Goal: Navigation & Orientation: Find specific page/section

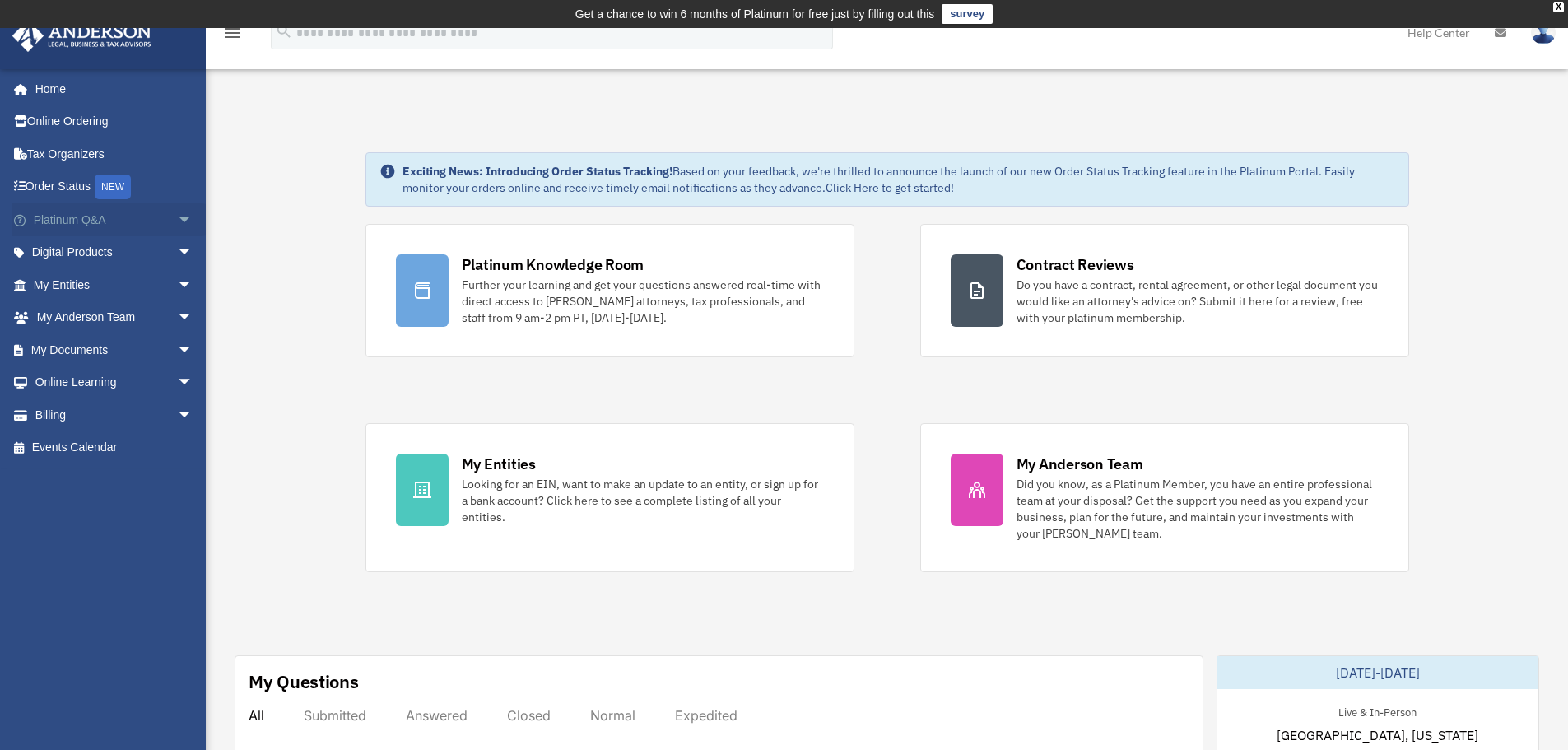
click at [185, 223] on span "arrow_drop_down" at bounding box center [193, 220] width 33 height 34
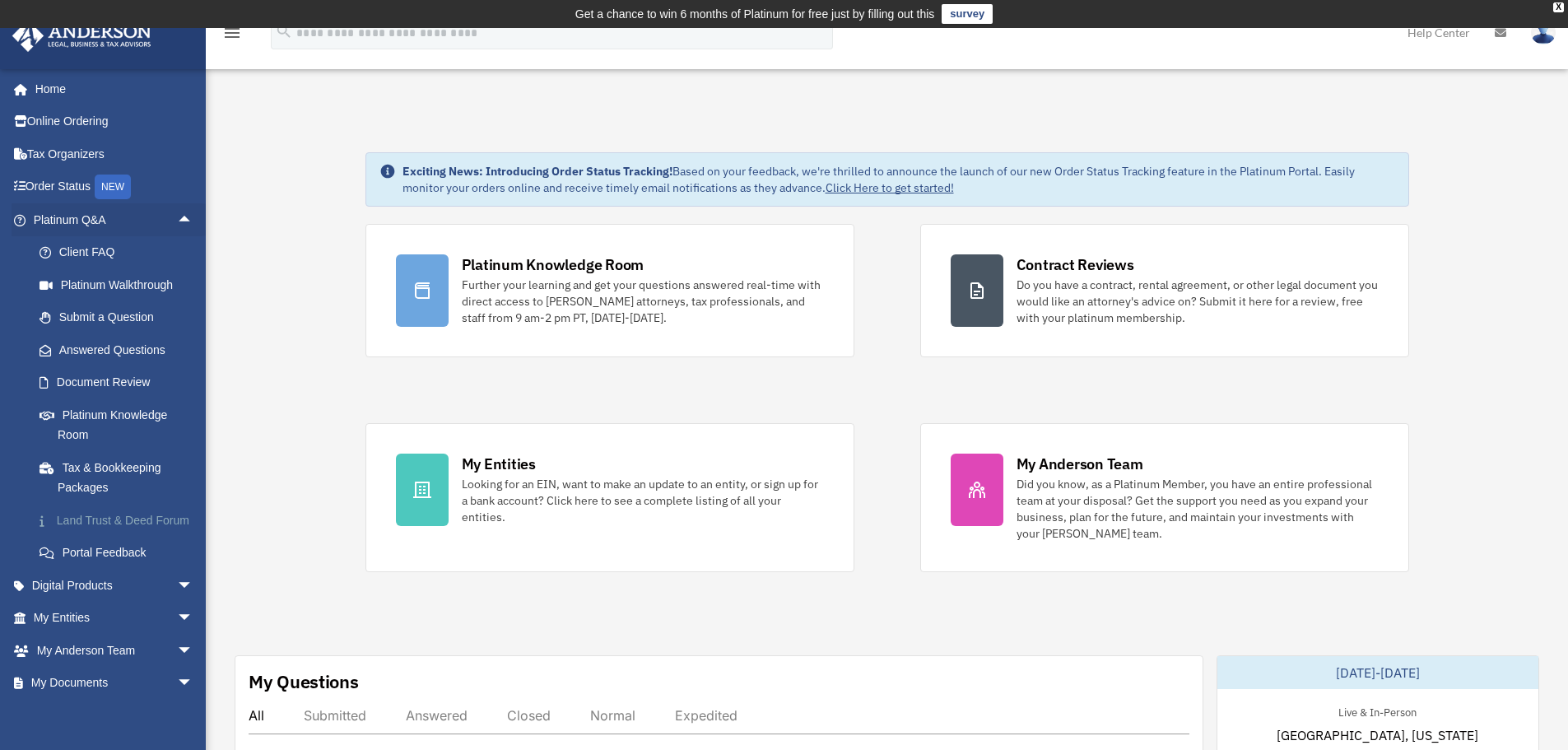
click at [131, 537] on link "Land Trust & Deed Forum" at bounding box center [120, 520] width 195 height 33
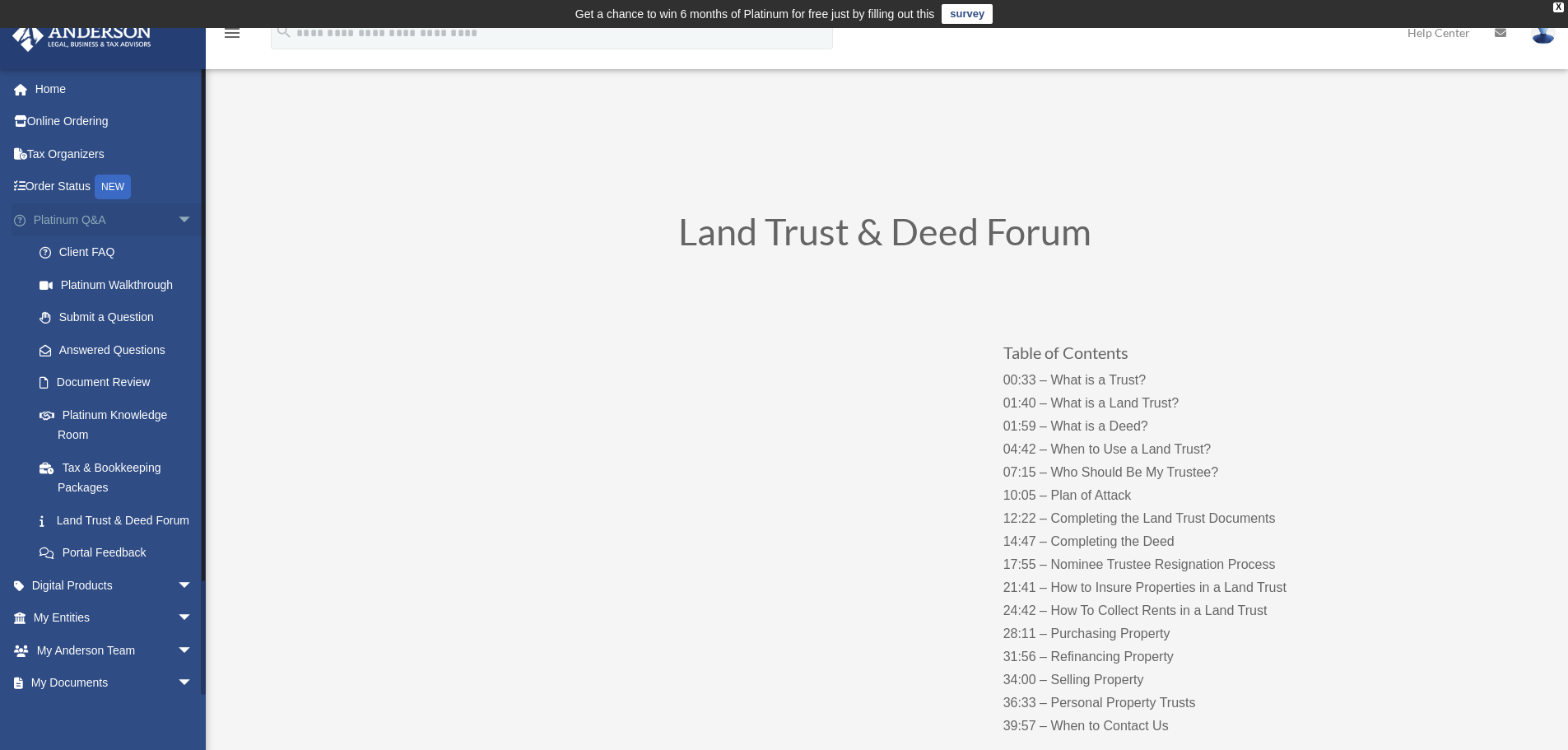
click at [177, 222] on span "arrow_drop_down" at bounding box center [193, 220] width 33 height 34
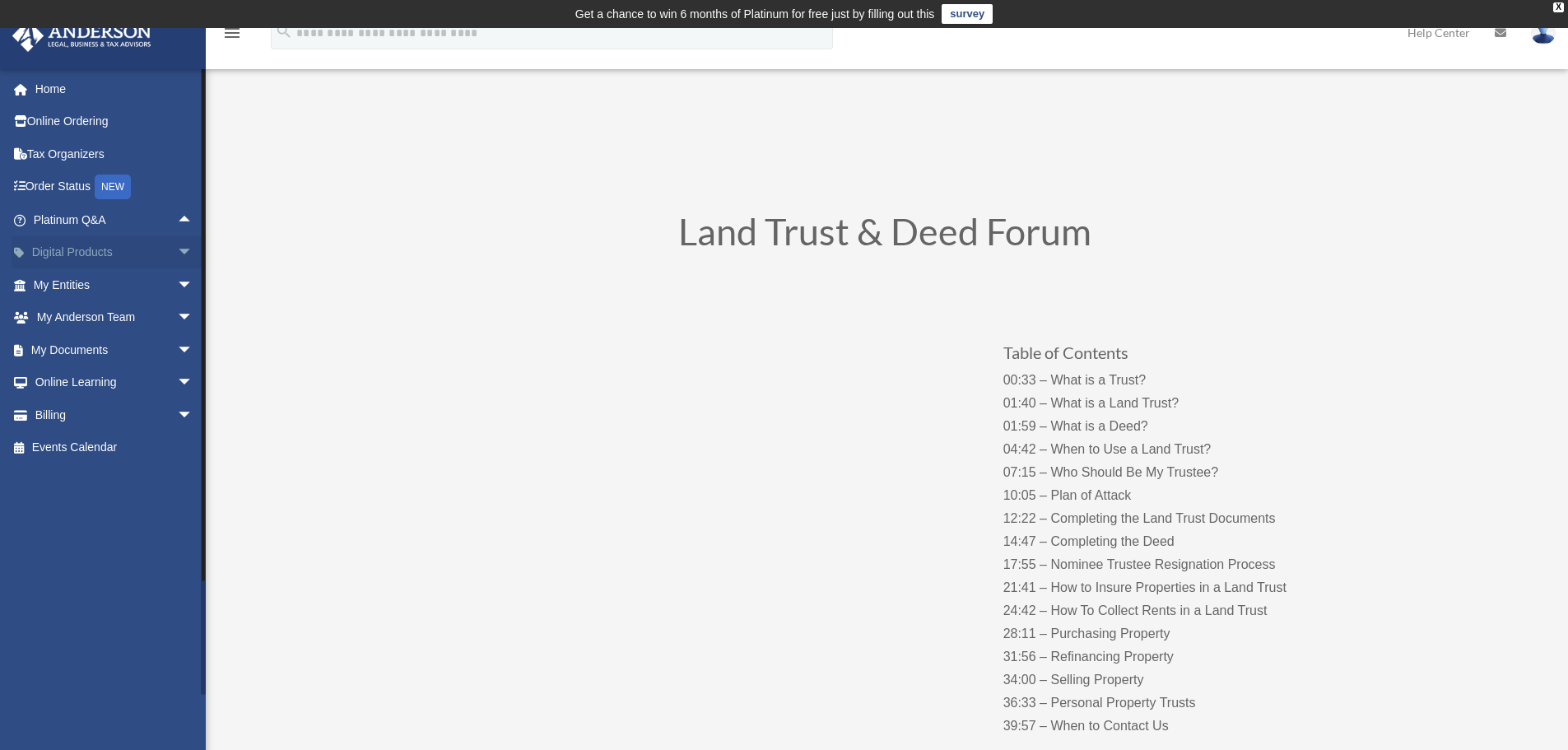
click at [177, 257] on span "arrow_drop_down" at bounding box center [193, 253] width 33 height 34
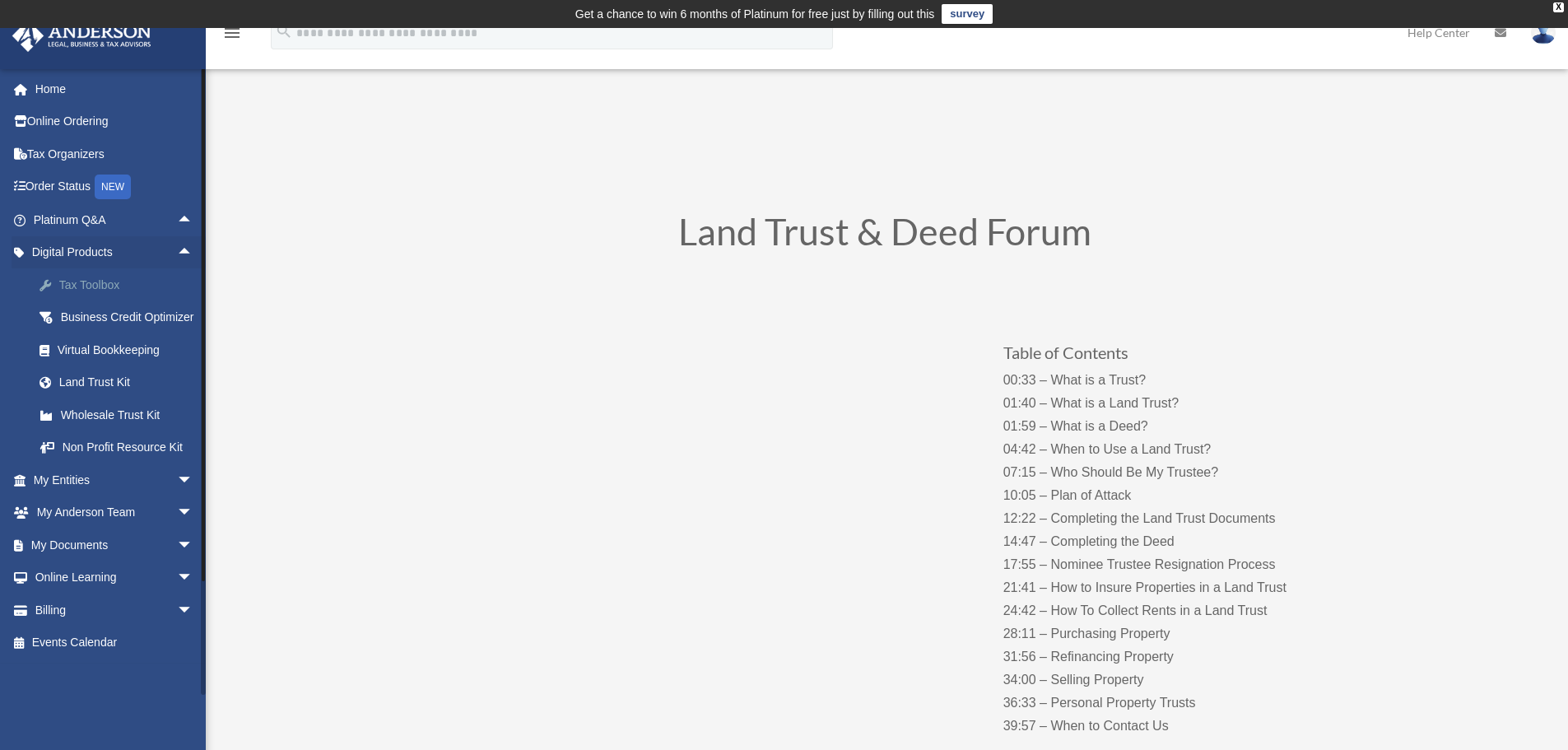
click at [115, 290] on div "Tax Toolbox" at bounding box center [127, 286] width 140 height 21
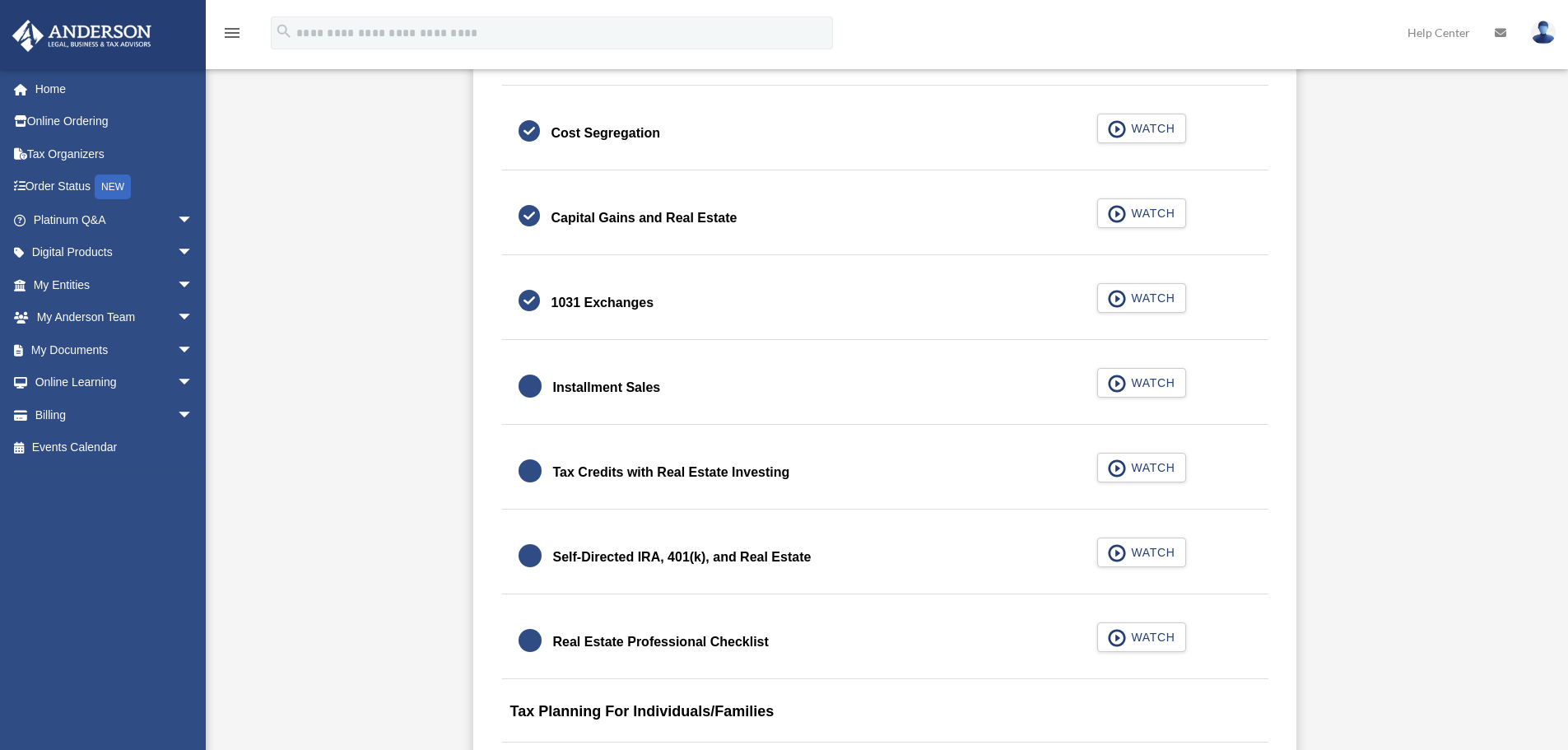
scroll to position [2470, 0]
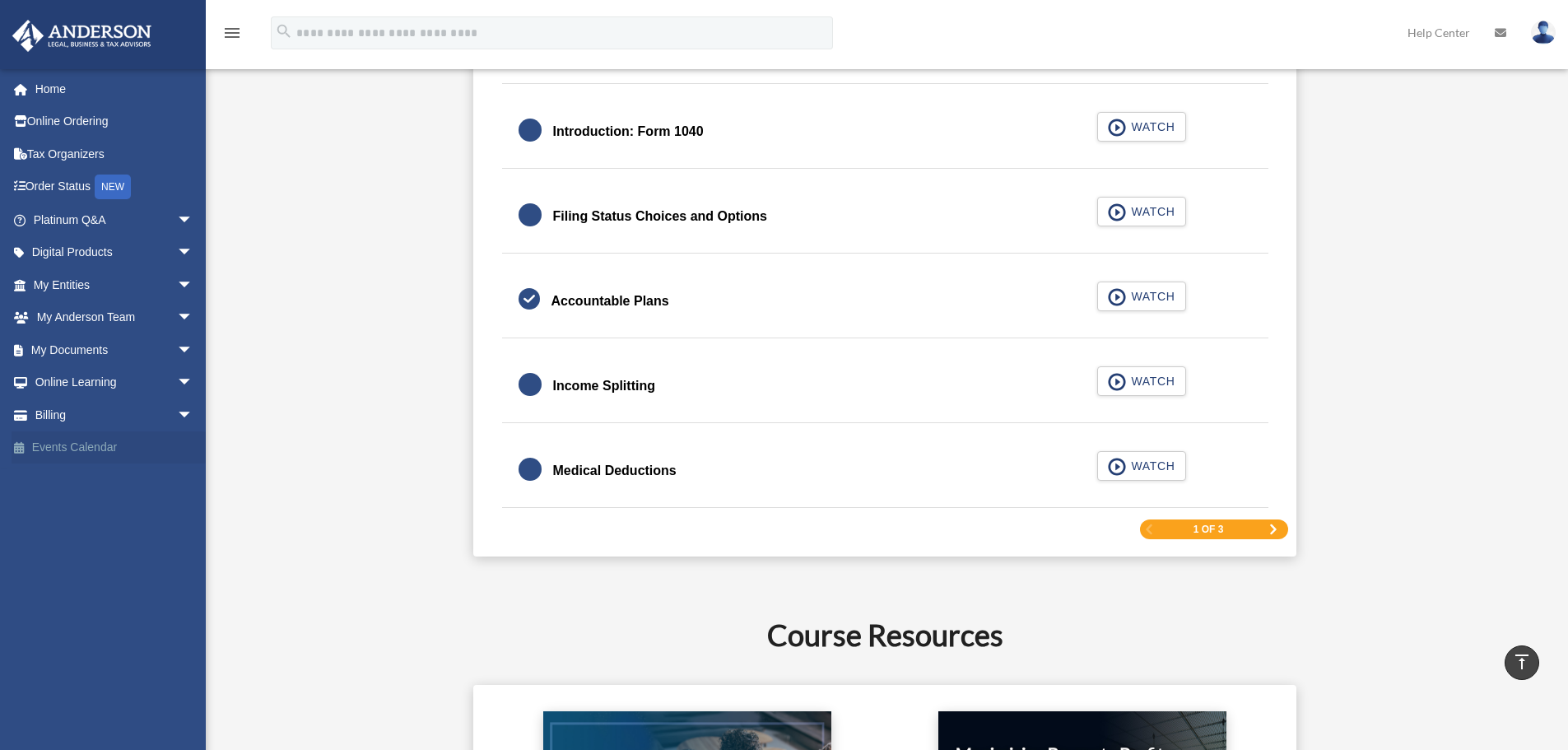
click at [94, 446] on link "Events Calendar" at bounding box center [114, 448] width 206 height 33
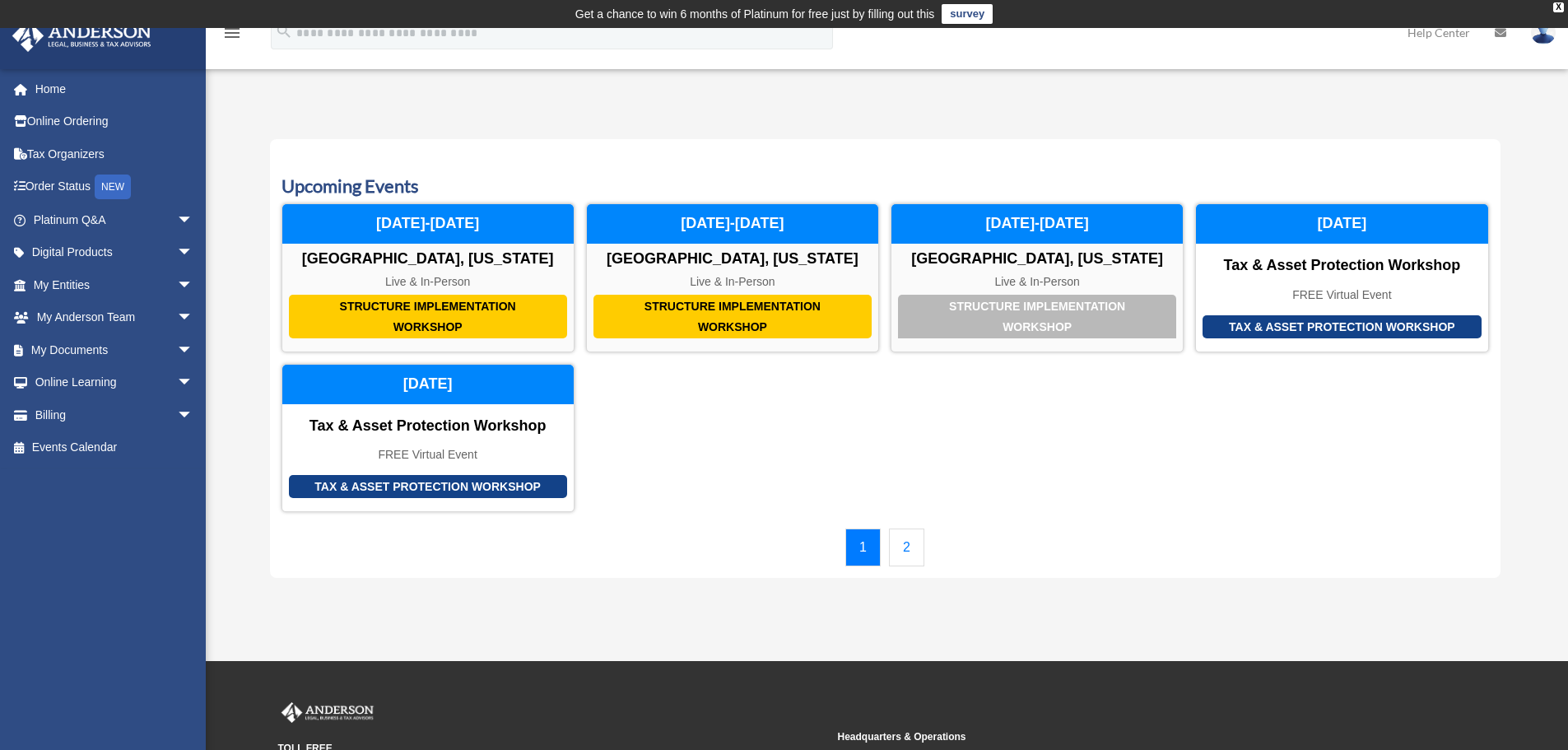
click at [909, 544] on link "2" at bounding box center [906, 547] width 36 height 37
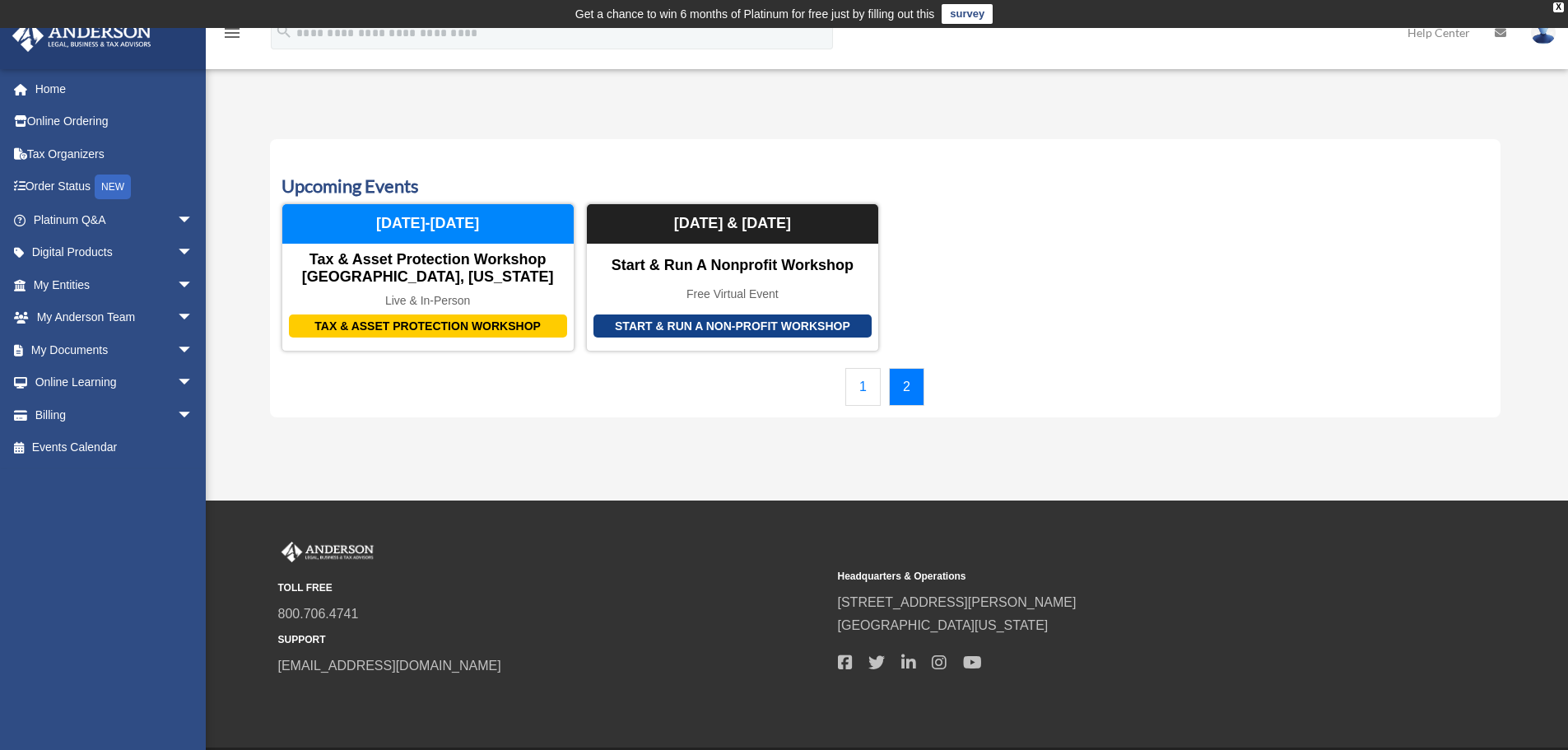
click at [849, 381] on link "1" at bounding box center [863, 387] width 36 height 37
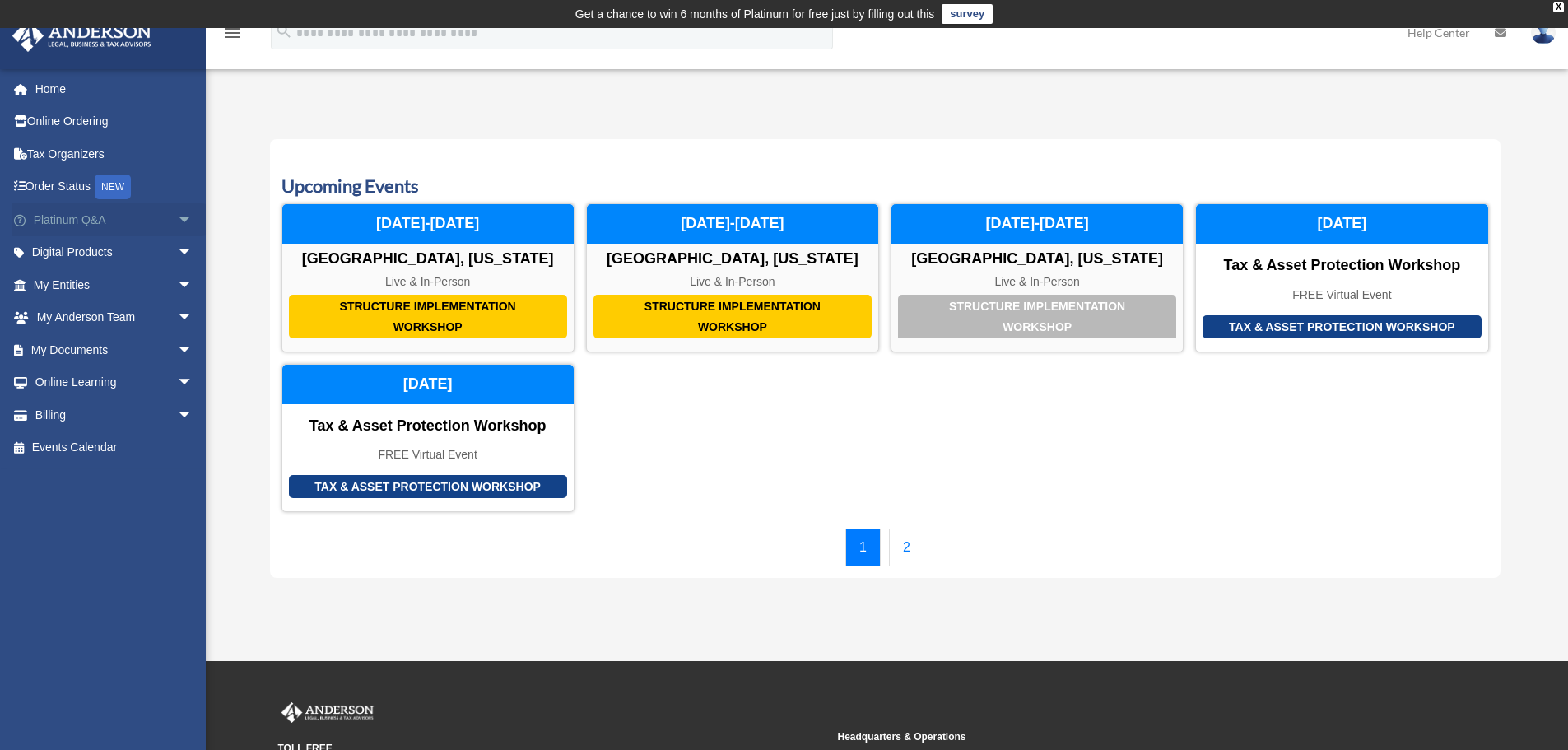
click at [177, 226] on span "arrow_drop_down" at bounding box center [193, 220] width 33 height 34
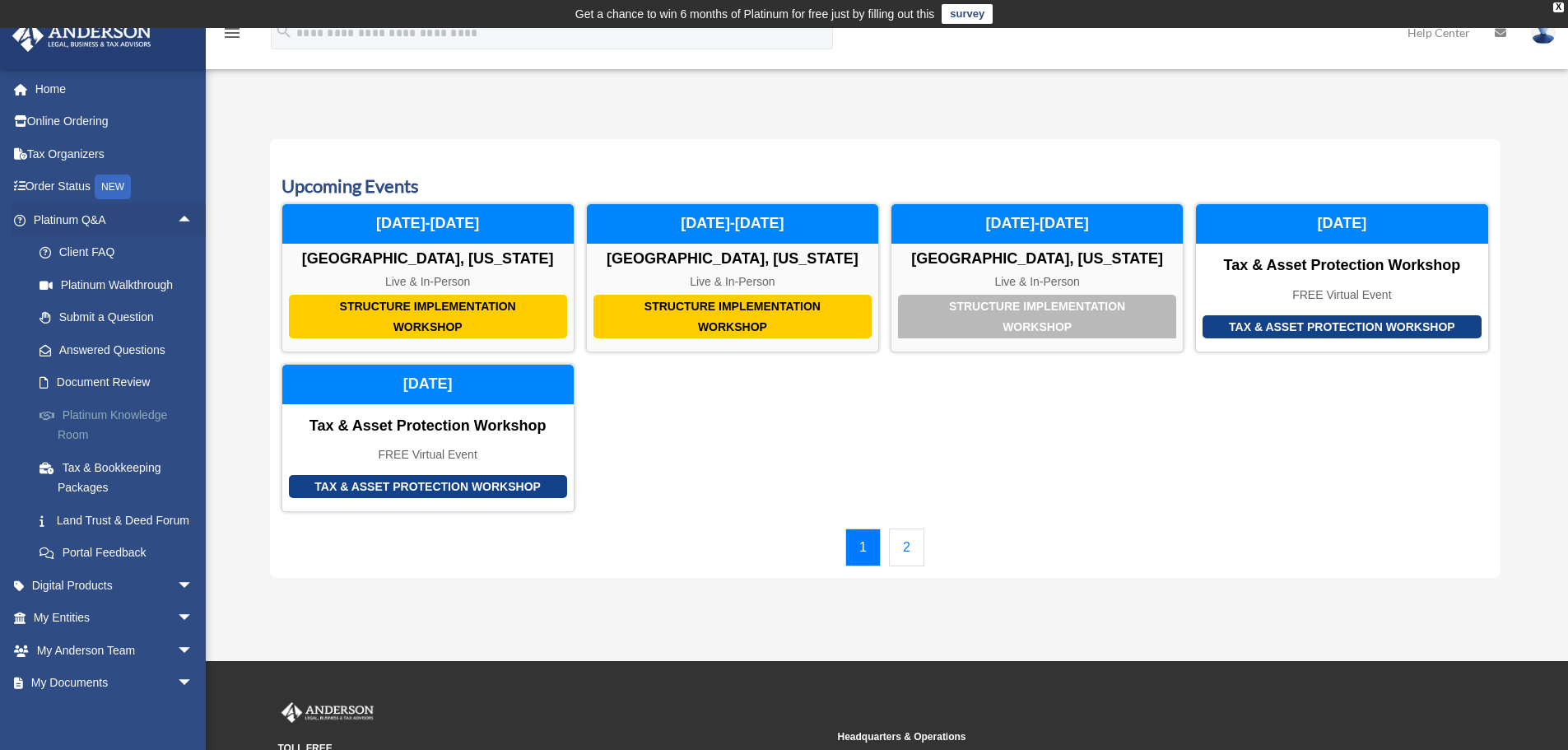
click at [111, 429] on link "Platinum Knowledge Room" at bounding box center [120, 424] width 195 height 52
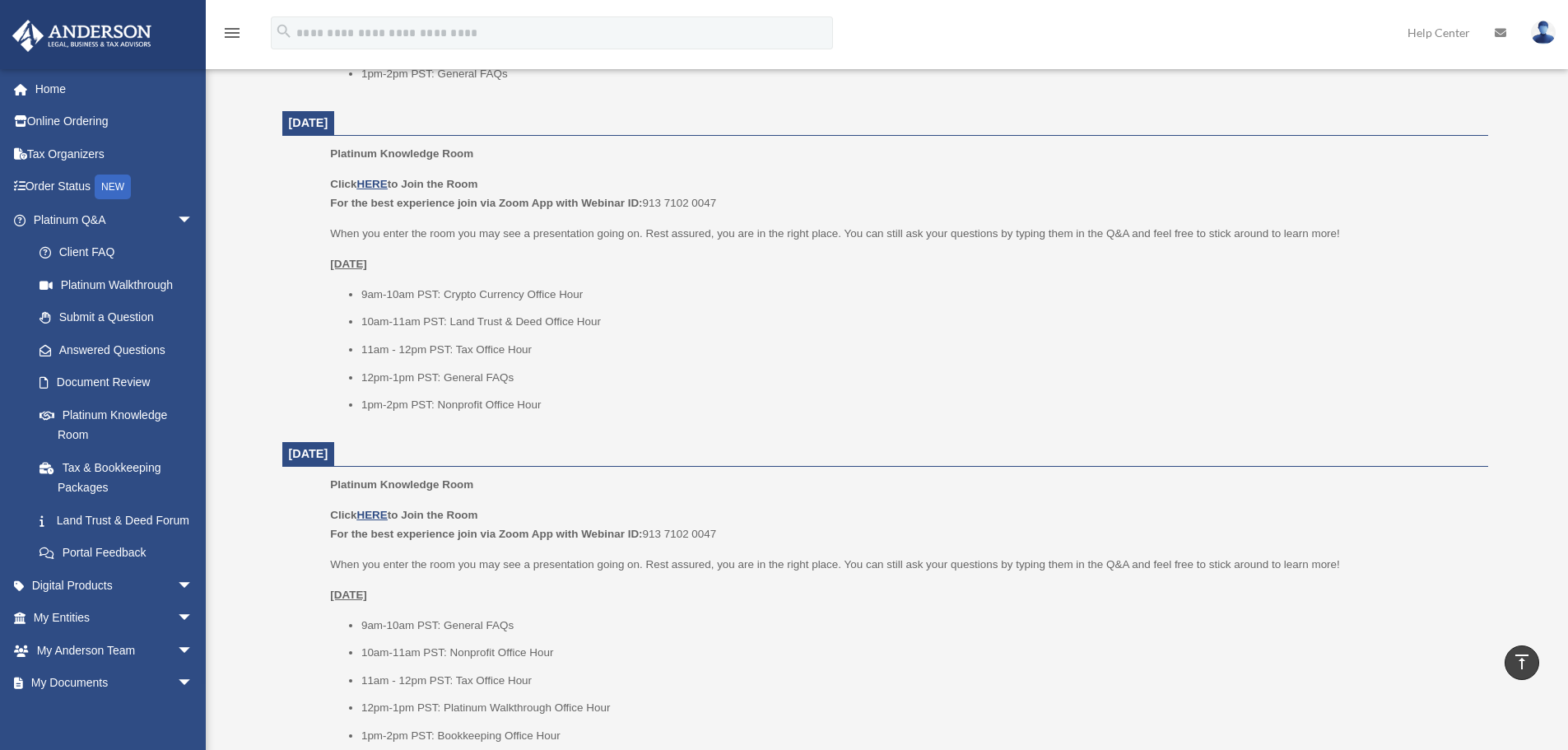
scroll to position [988, 0]
